Goal: Information Seeking & Learning: Learn about a topic

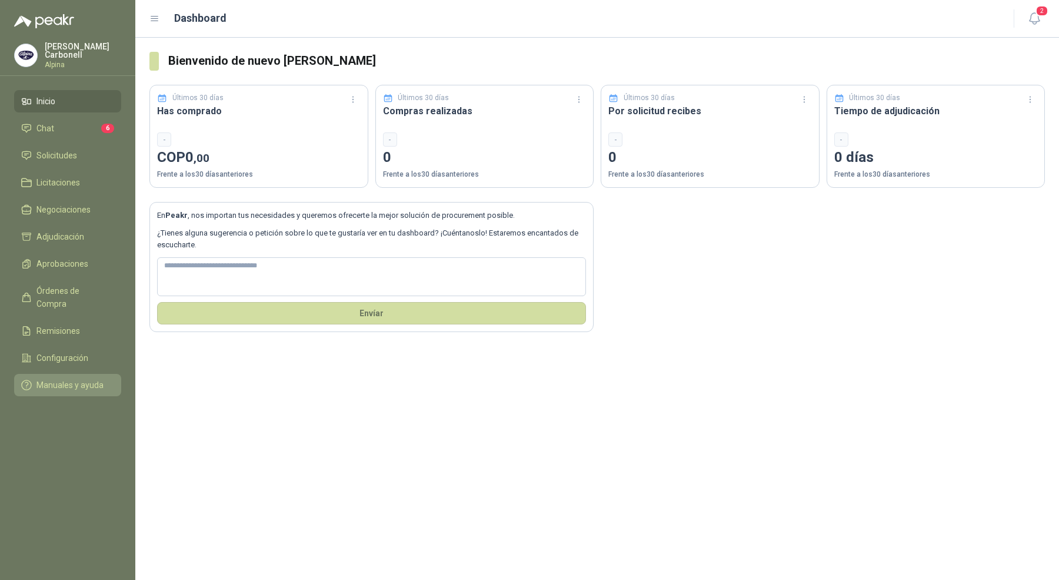
click at [79, 378] on span "Manuales y ayuda" at bounding box center [69, 384] width 67 height 13
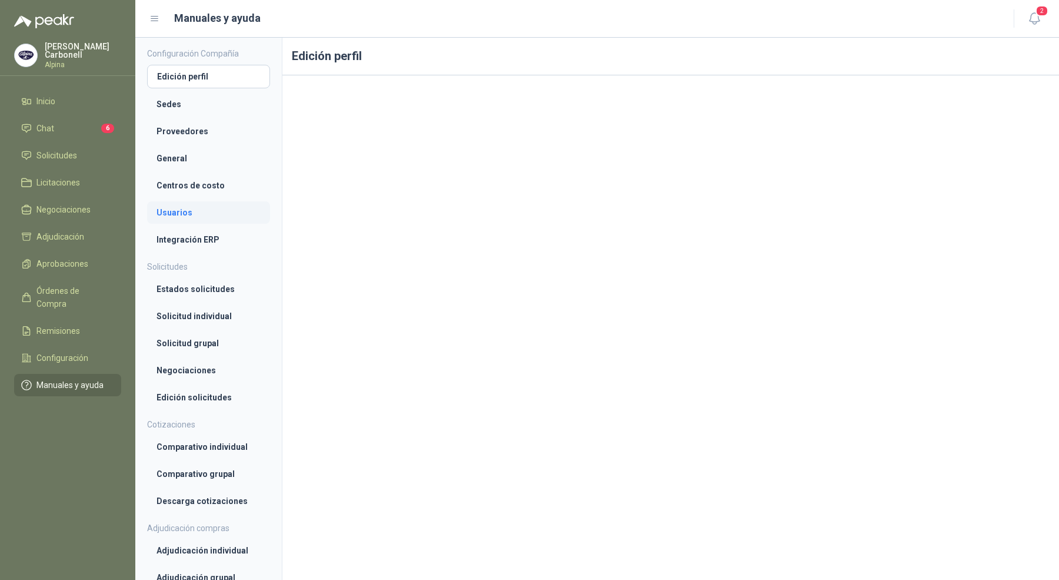
click at [198, 211] on li "Usuarios" at bounding box center [209, 212] width 104 height 13
